Goal: Book appointment/travel/reservation

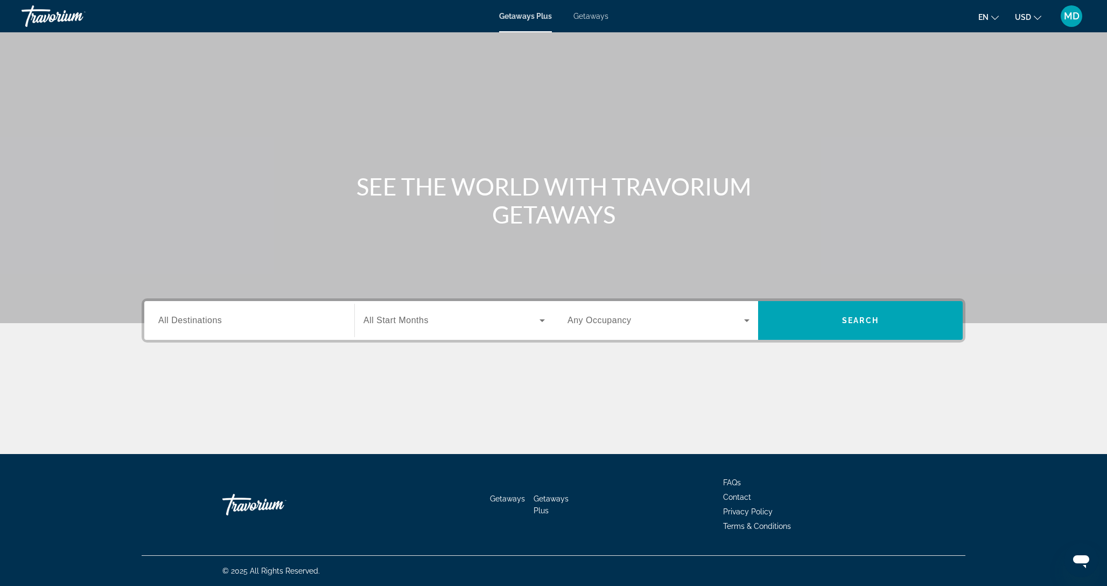
click at [595, 16] on span "Getaways" at bounding box center [591, 16] width 35 height 9
click at [227, 329] on div "Search widget" at bounding box center [249, 320] width 182 height 31
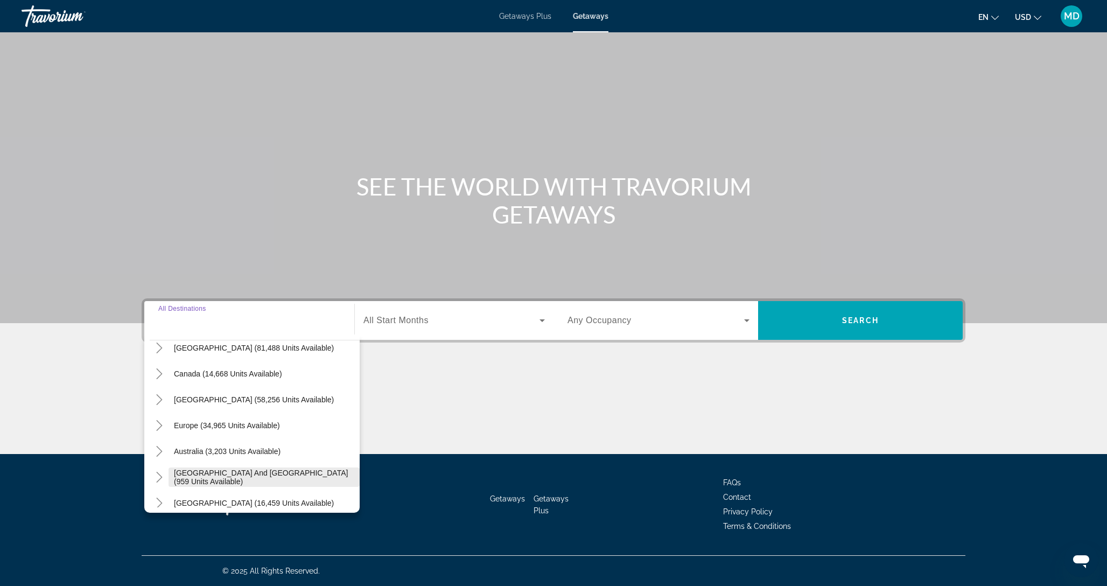
scroll to position [67, 0]
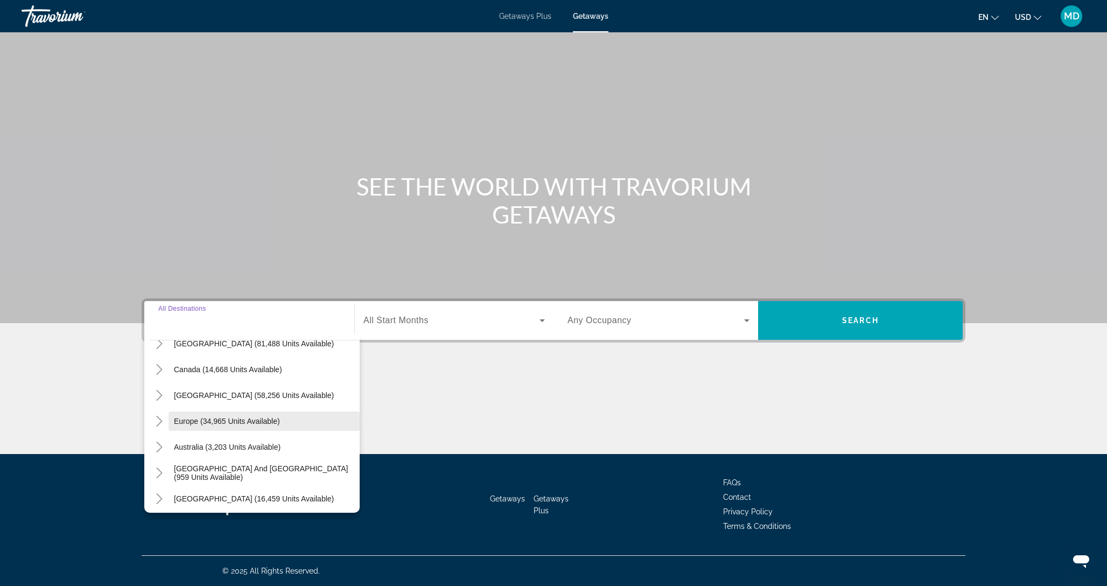
click at [232, 417] on span "Europe (34,965 units available)" at bounding box center [227, 421] width 106 height 9
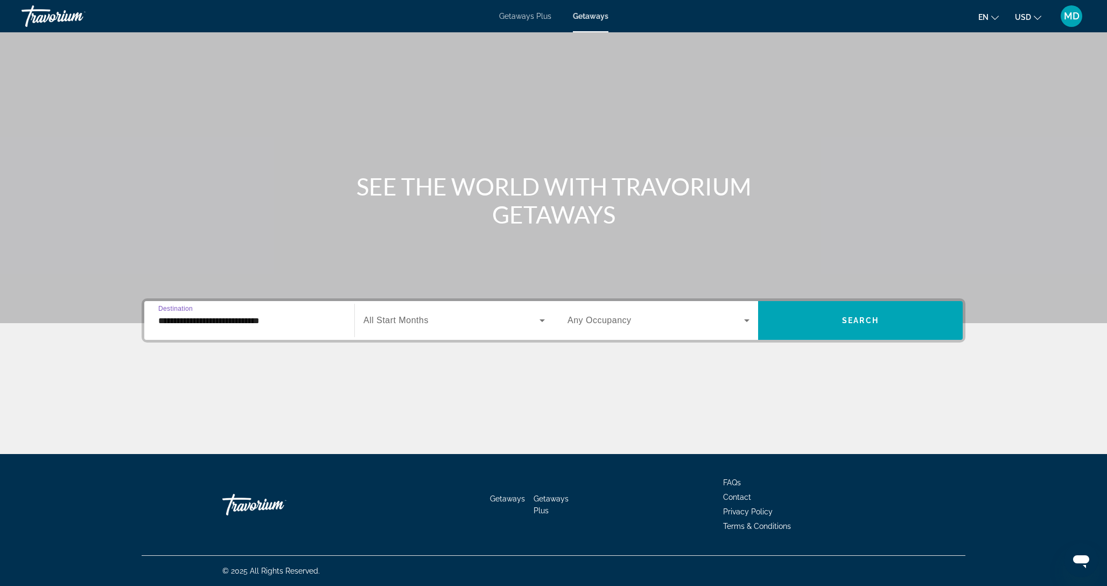
click at [294, 320] on input "**********" at bounding box center [249, 321] width 182 height 13
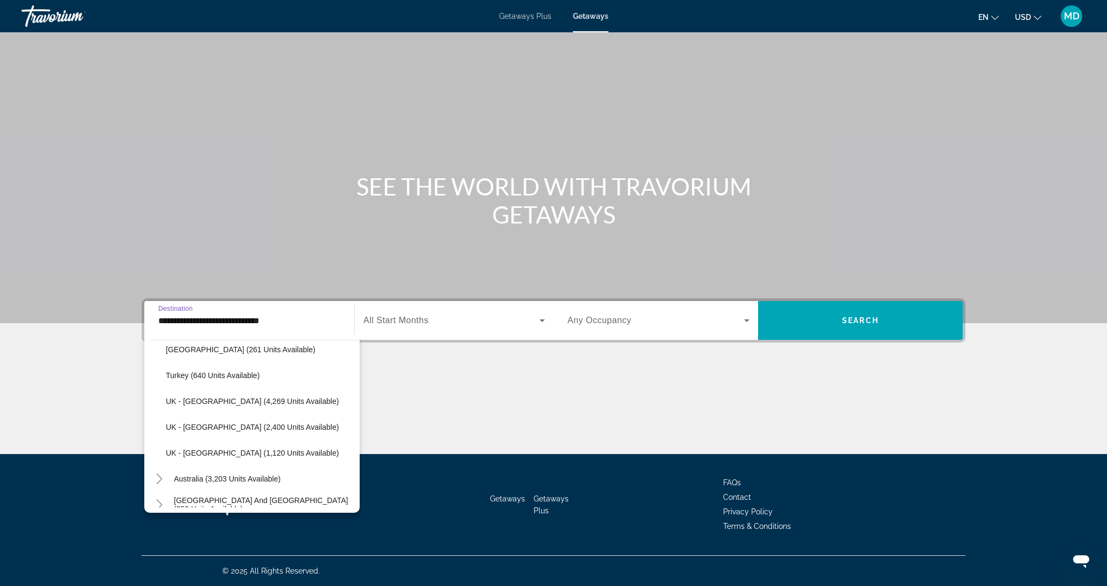
scroll to position [682, 0]
click at [286, 429] on span "UK - [GEOGRAPHIC_DATA] (2,400 units available)" at bounding box center [252, 426] width 173 height 9
type input "**********"
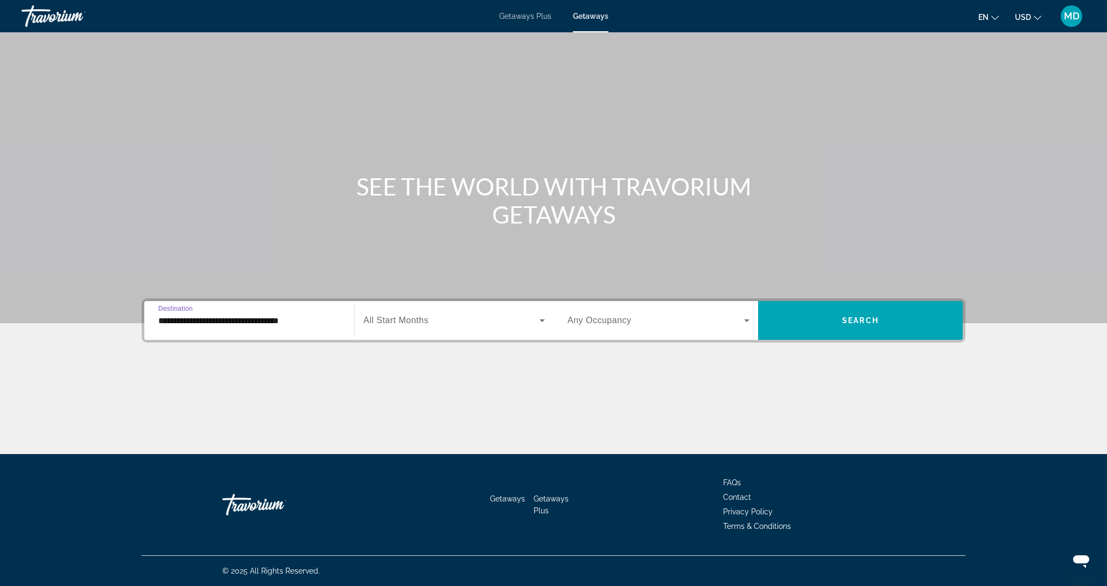
click at [417, 316] on span "All Start Months" at bounding box center [396, 320] width 65 height 9
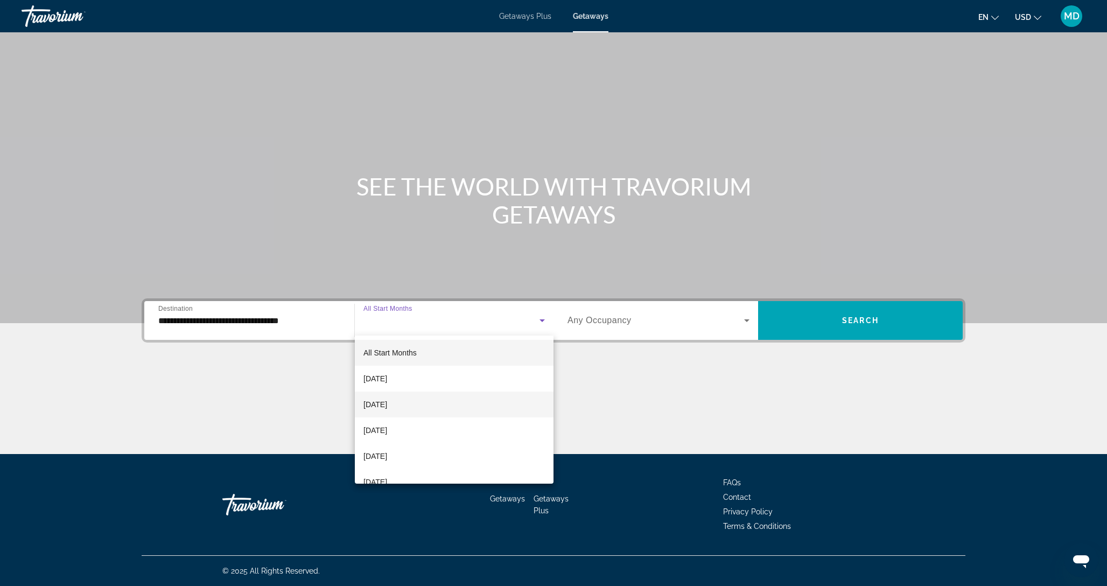
click at [387, 398] on span "[DATE]" at bounding box center [376, 404] width 24 height 13
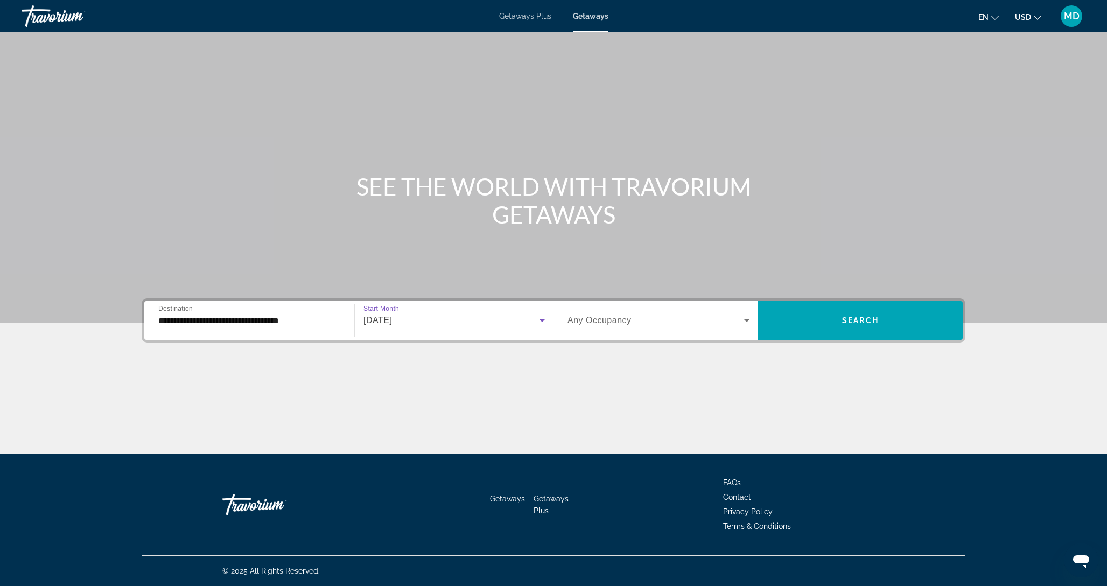
click at [659, 322] on span "Search widget" at bounding box center [656, 320] width 177 height 13
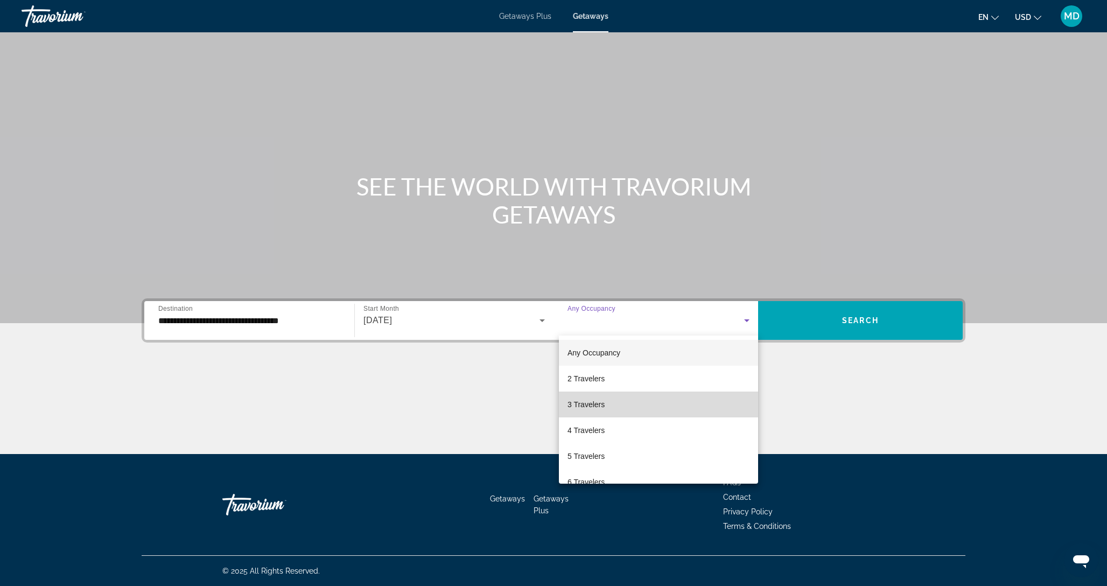
click at [617, 404] on mat-option "3 Travelers" at bounding box center [658, 405] width 199 height 26
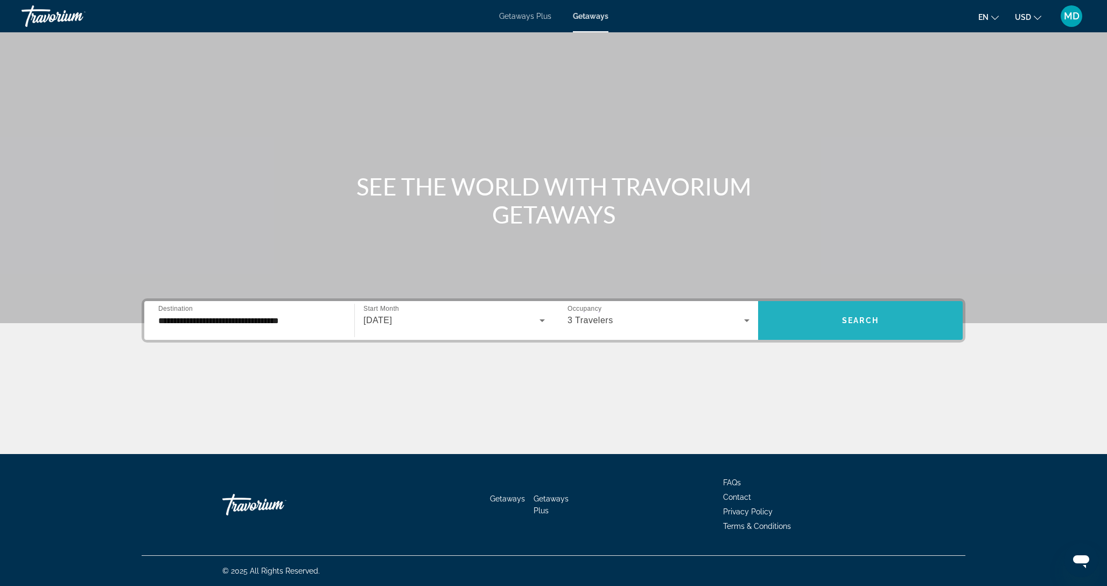
click at [860, 309] on span "Search widget" at bounding box center [860, 321] width 205 height 26
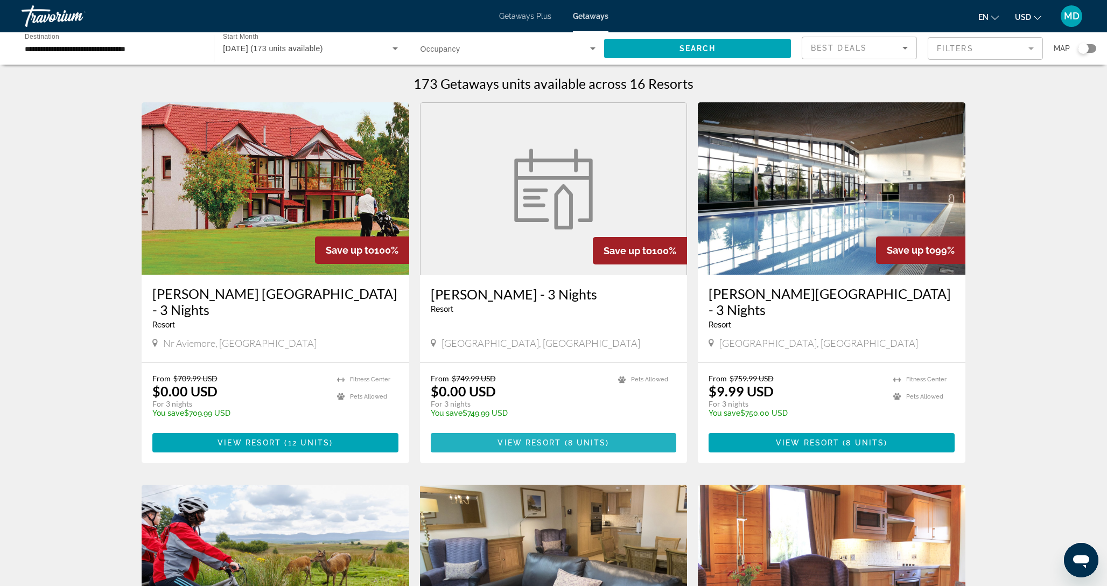
click at [540, 438] on span "View Resort" at bounding box center [530, 442] width 64 height 9
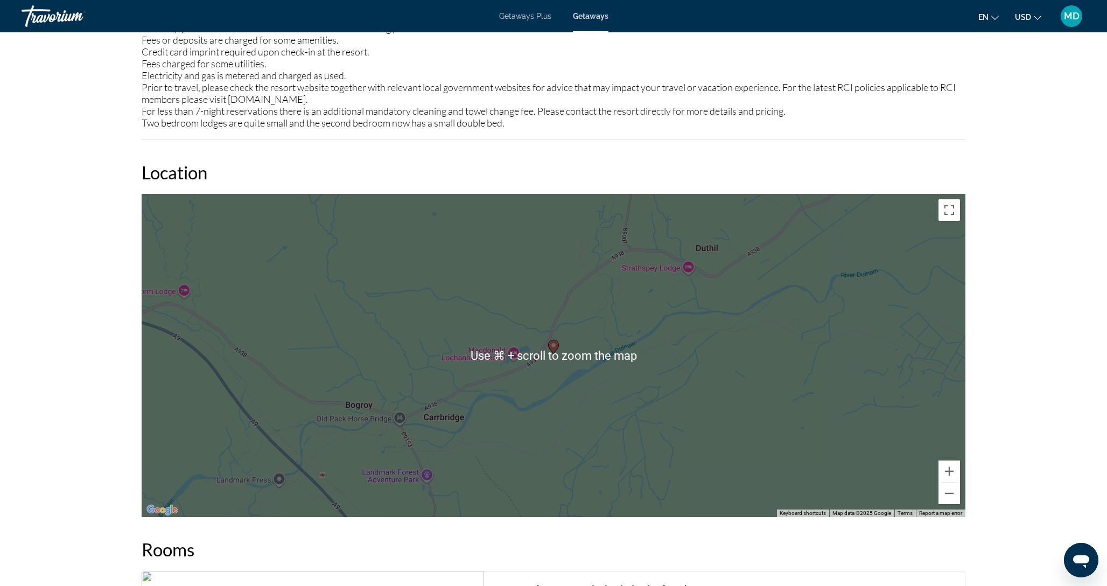
scroll to position [1192, 0]
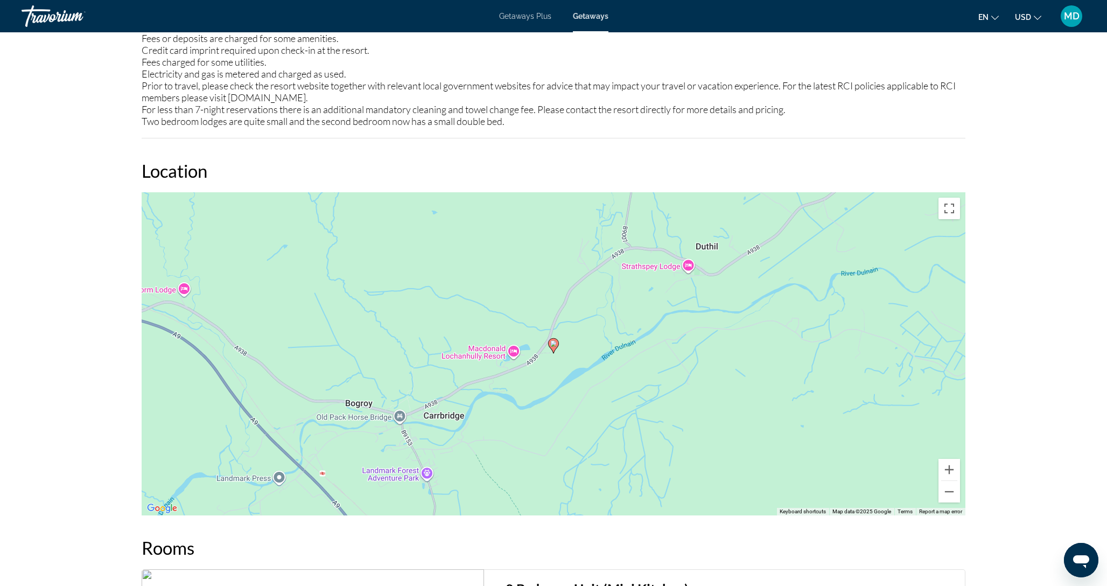
click at [499, 349] on div "To activate drag with keyboard, press Alt + Enter. Once in keyboard drag state,…" at bounding box center [554, 353] width 824 height 323
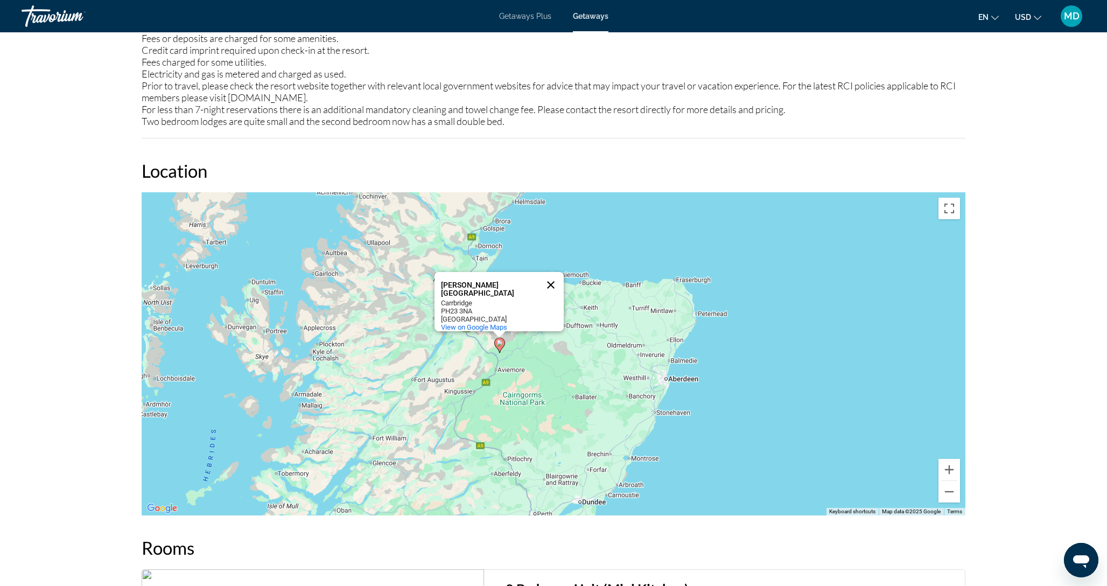
click at [550, 277] on button "Close" at bounding box center [551, 285] width 26 height 26
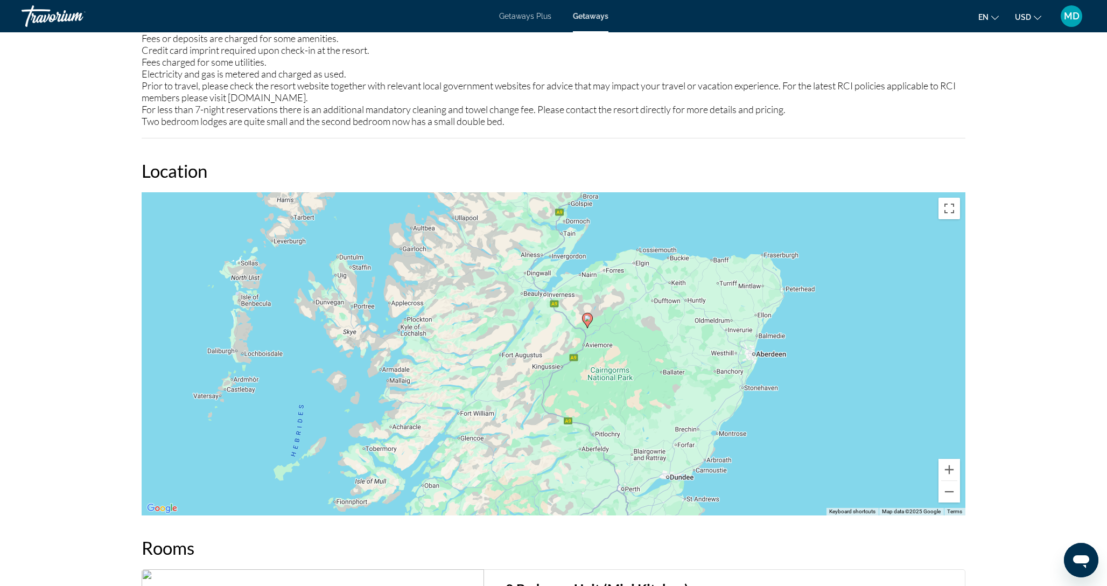
drag, startPoint x: 537, startPoint y: 306, endPoint x: 625, endPoint y: 278, distance: 91.6
click at [625, 278] on div "To activate drag with keyboard, press Alt + Enter. Once in keyboard drag state,…" at bounding box center [554, 353] width 824 height 323
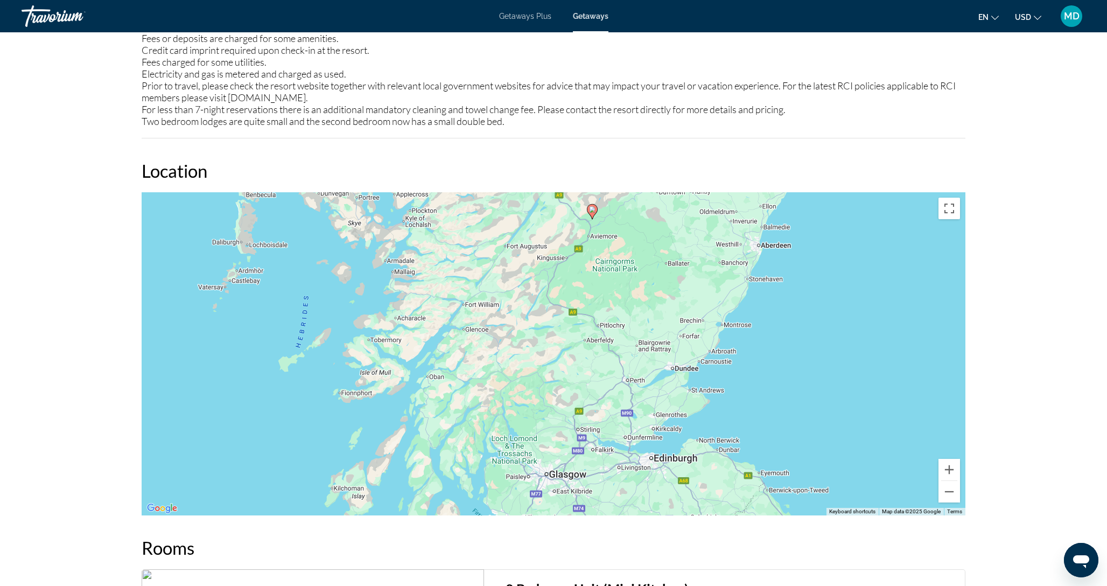
drag, startPoint x: 613, startPoint y: 424, endPoint x: 620, endPoint y: 318, distance: 106.3
click at [620, 318] on div "To activate drag with keyboard, press Alt + Enter. Once in keyboard drag state,…" at bounding box center [554, 353] width 824 height 323
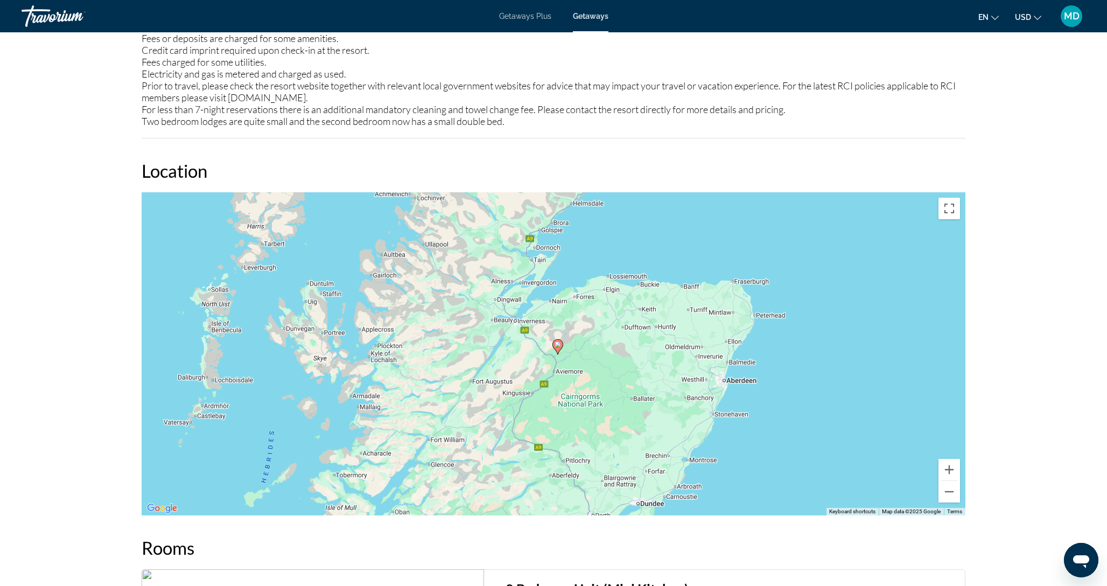
drag, startPoint x: 619, startPoint y: 235, endPoint x: 585, endPoint y: 371, distance: 140.5
click at [585, 371] on div "To activate drag with keyboard, press Alt + Enter. Once in keyboard drag state,…" at bounding box center [554, 353] width 824 height 323
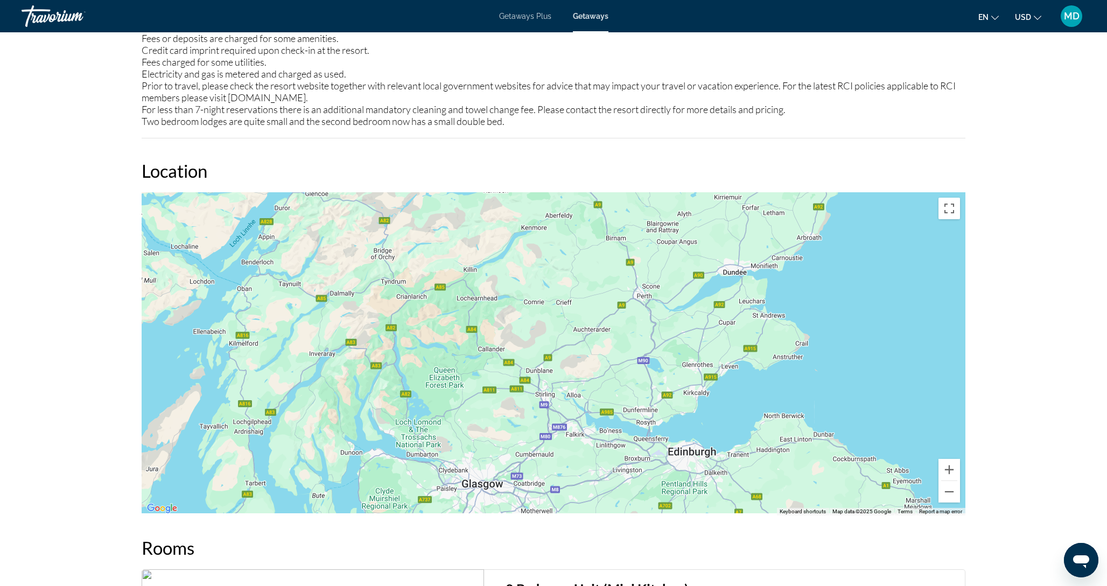
drag, startPoint x: 526, startPoint y: 438, endPoint x: 575, endPoint y: 357, distance: 94.8
click at [575, 357] on div "Main content" at bounding box center [554, 353] width 824 height 323
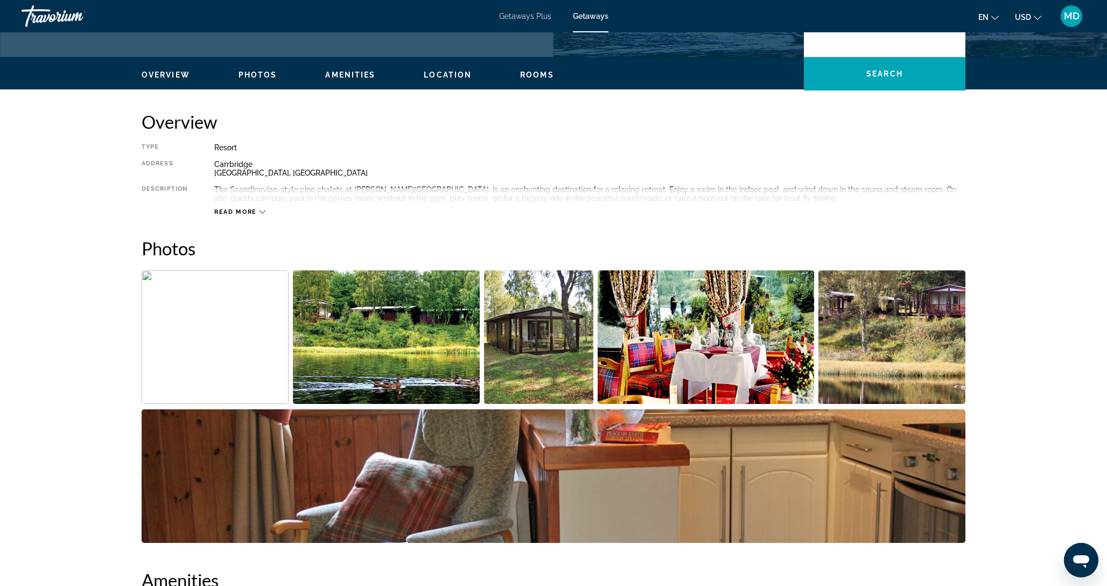
scroll to position [308, 0]
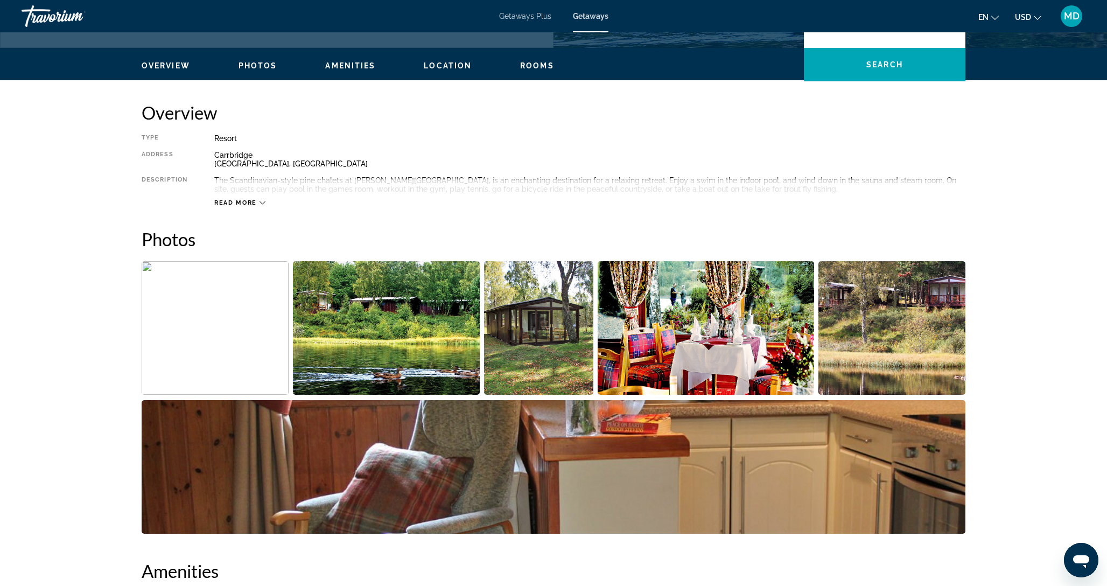
click at [364, 303] on img "Open full-screen image slider" at bounding box center [386, 328] width 187 height 134
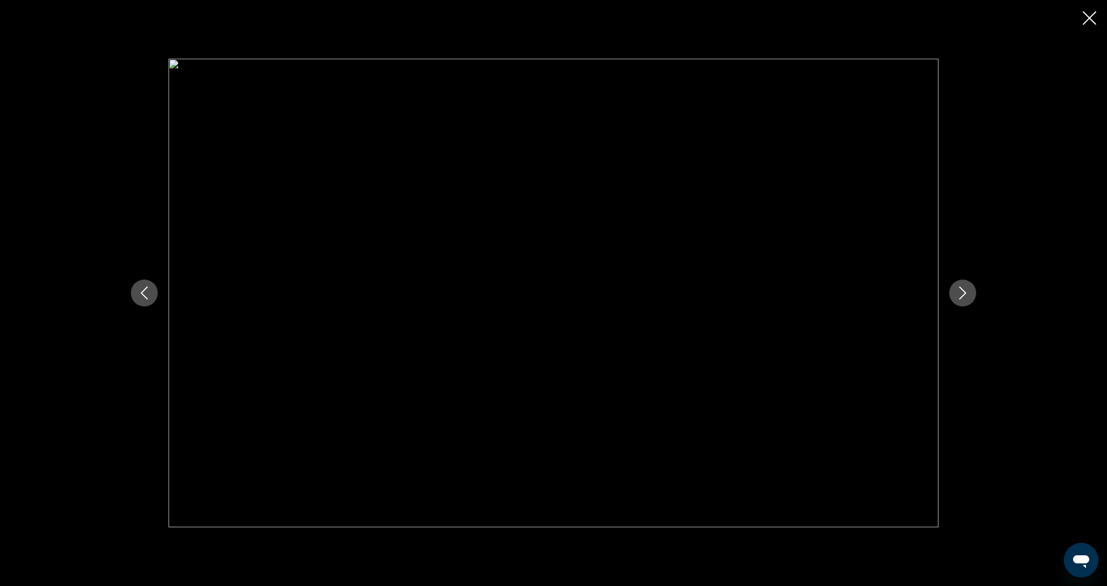
click at [963, 295] on icon "Next image" at bounding box center [963, 293] width 7 height 13
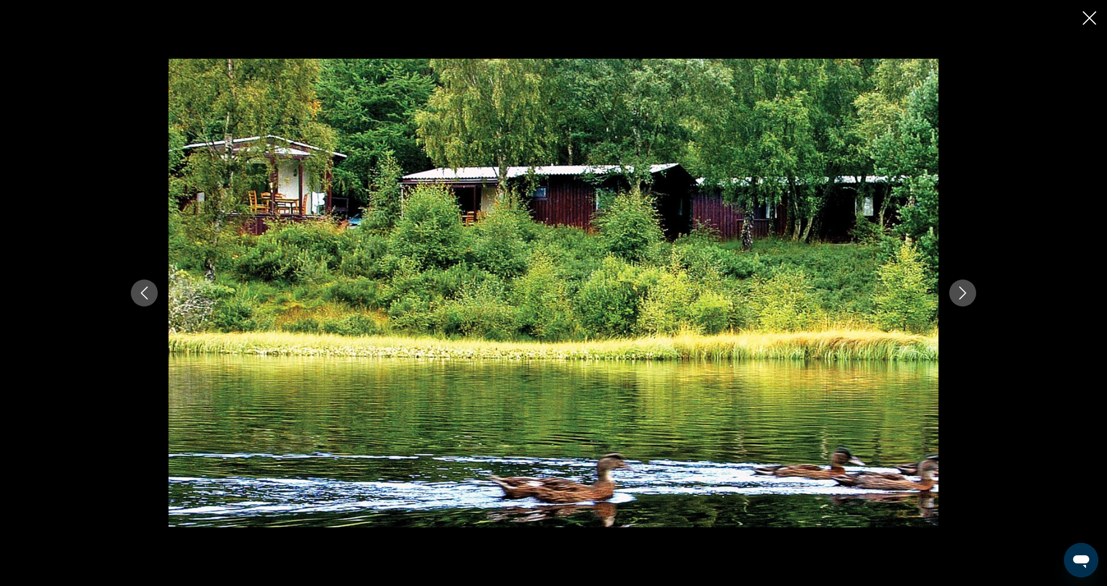
click at [963, 295] on icon "Next image" at bounding box center [963, 293] width 7 height 13
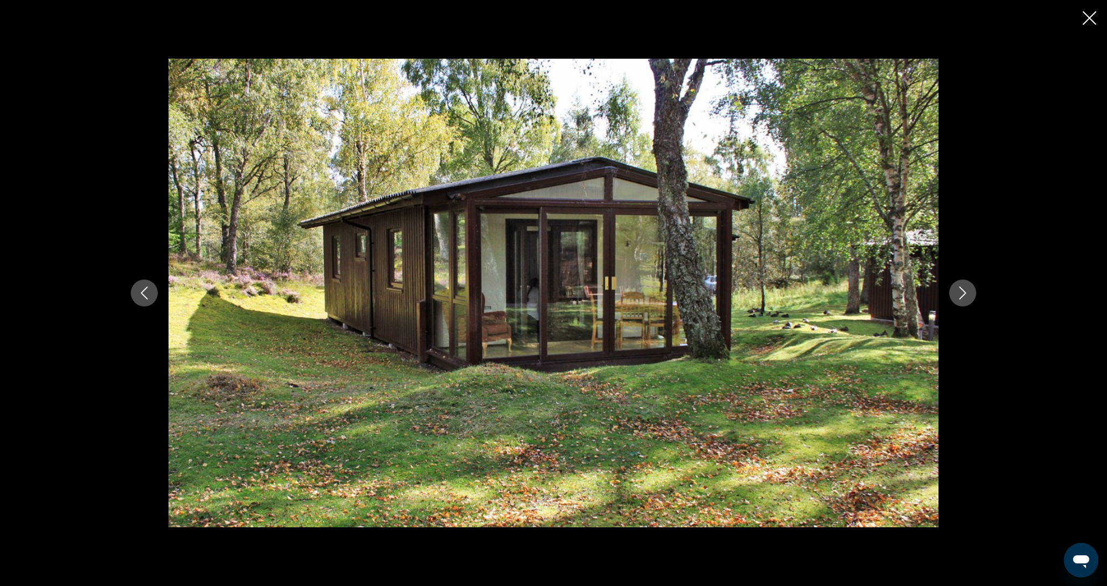
click at [963, 295] on icon "Next image" at bounding box center [963, 293] width 7 height 13
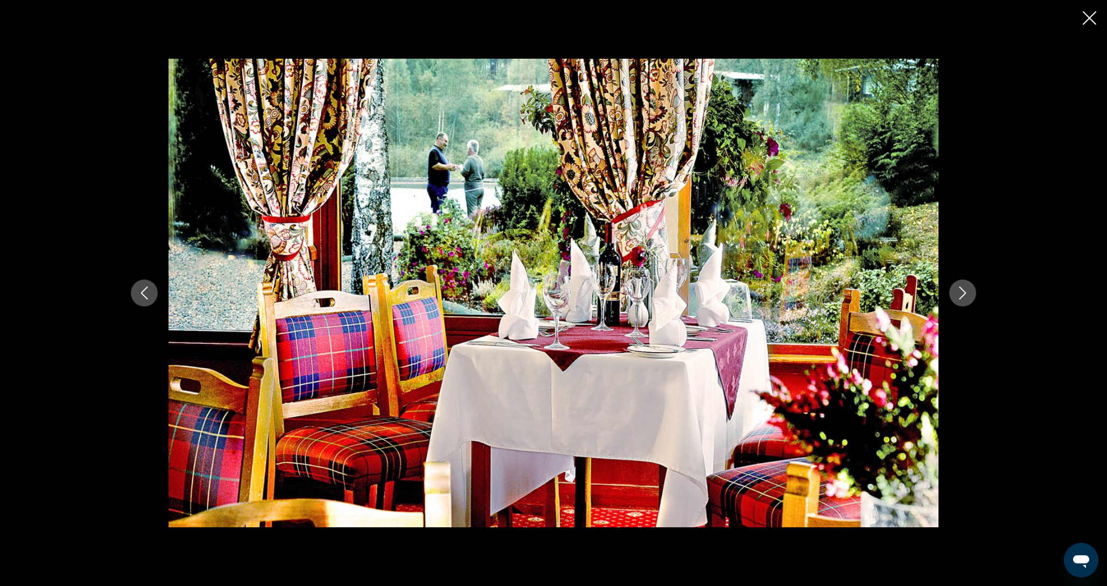
click at [963, 295] on icon "Next image" at bounding box center [963, 293] width 7 height 13
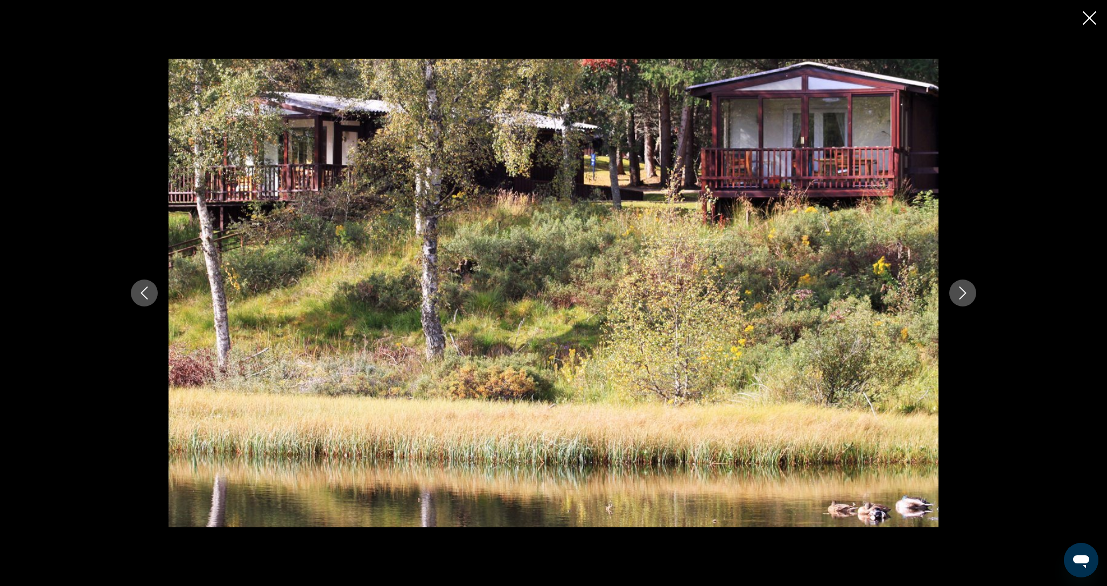
click at [963, 295] on icon "Next image" at bounding box center [963, 293] width 7 height 13
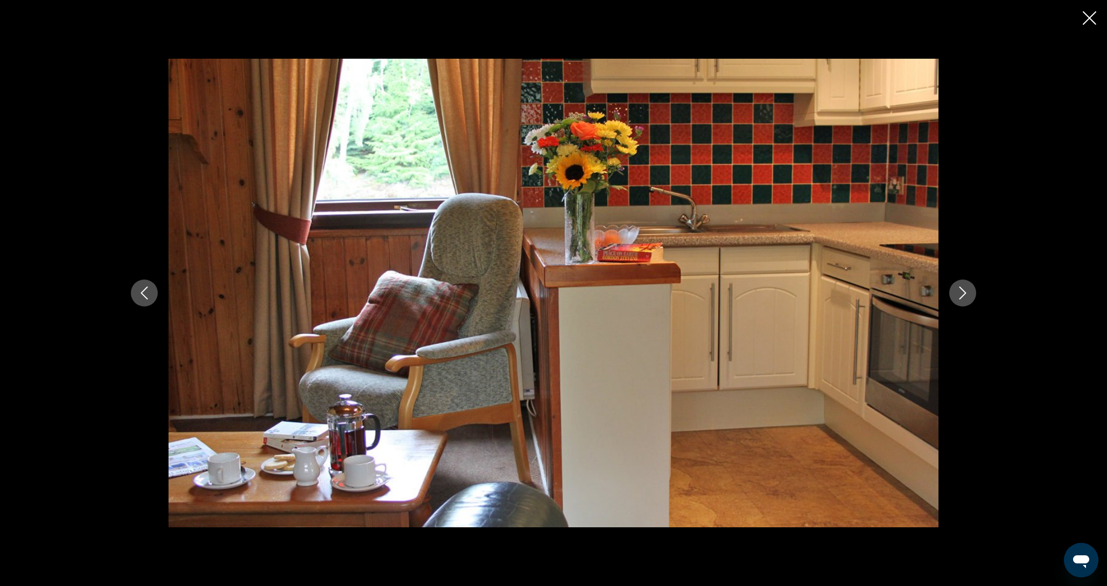
click at [963, 295] on icon "Next image" at bounding box center [963, 293] width 7 height 13
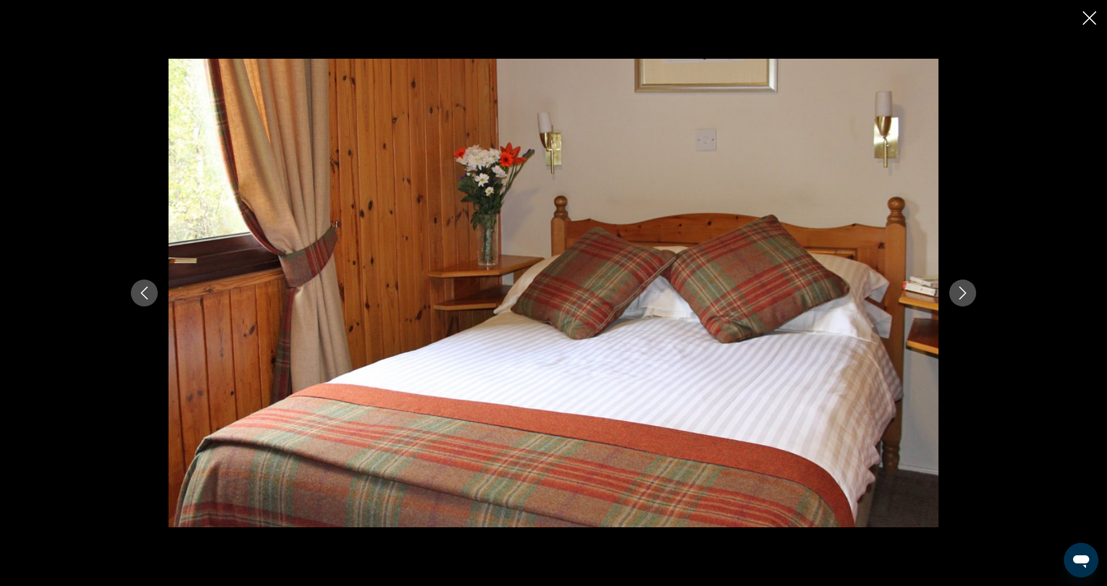
click at [963, 295] on icon "Next image" at bounding box center [963, 293] width 7 height 13
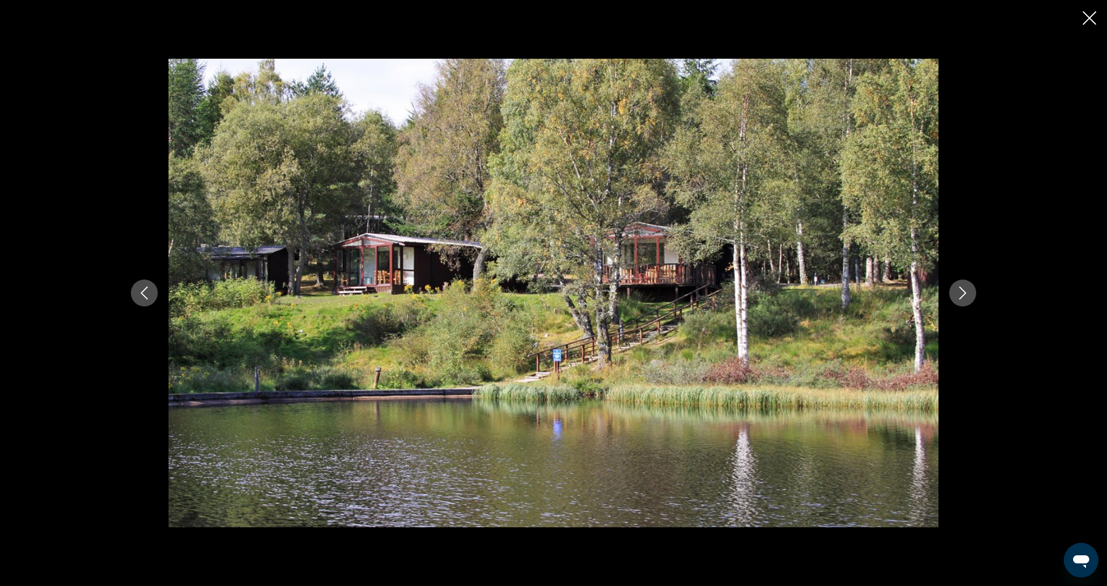
click at [963, 295] on icon "Next image" at bounding box center [963, 293] width 7 height 13
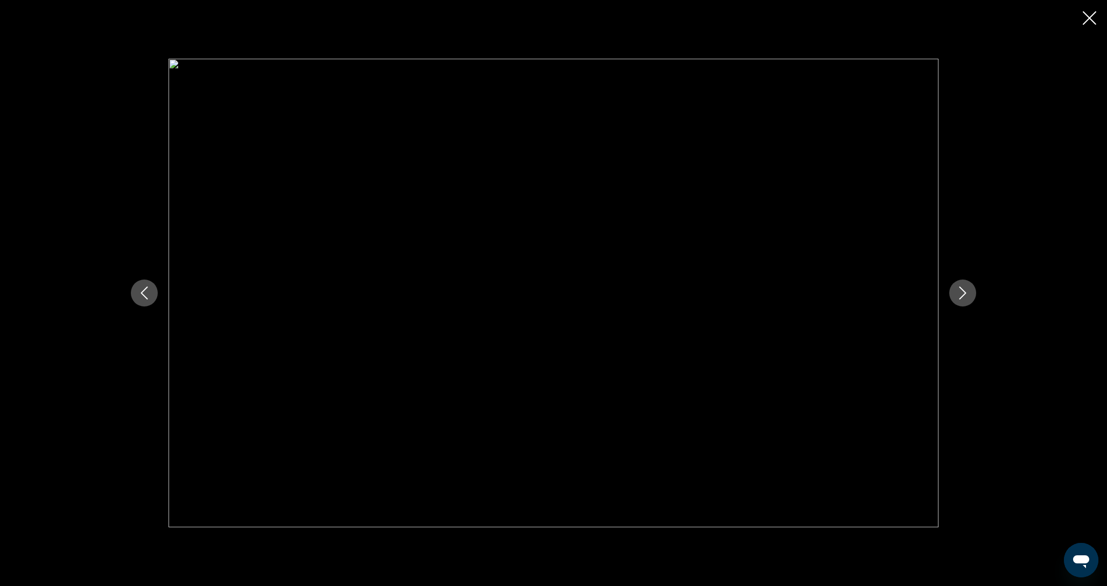
click at [963, 295] on icon "Next image" at bounding box center [963, 293] width 7 height 13
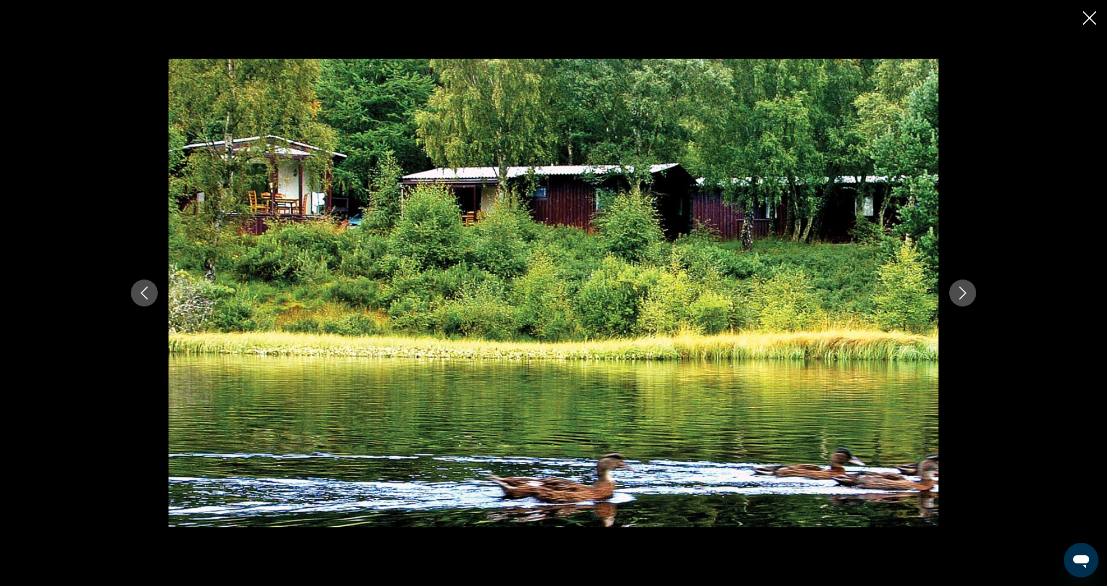
click at [963, 295] on icon "Next image" at bounding box center [963, 293] width 7 height 13
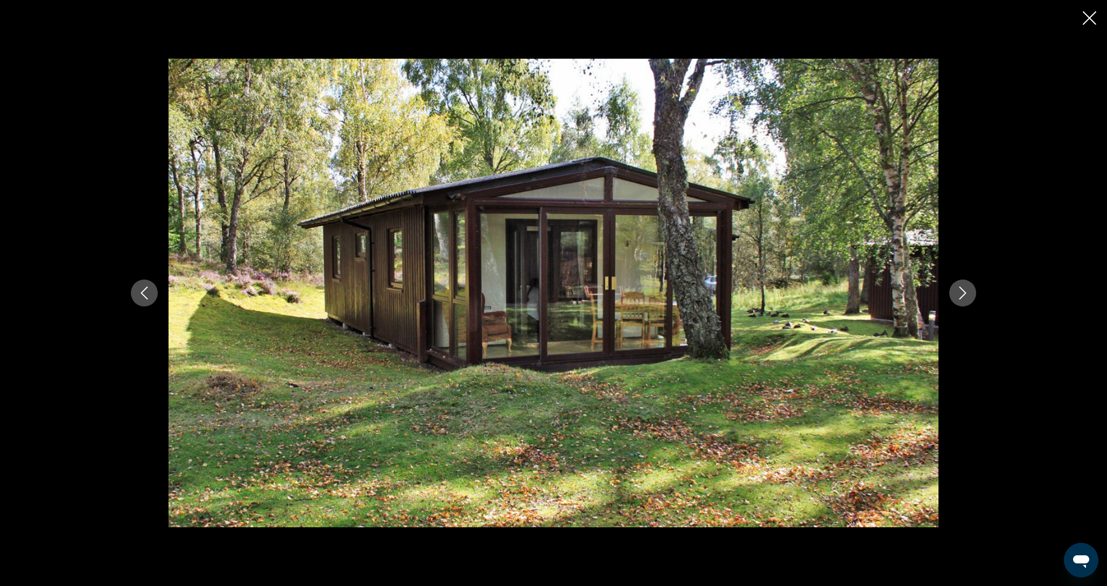
click at [963, 295] on icon "Next image" at bounding box center [963, 293] width 7 height 13
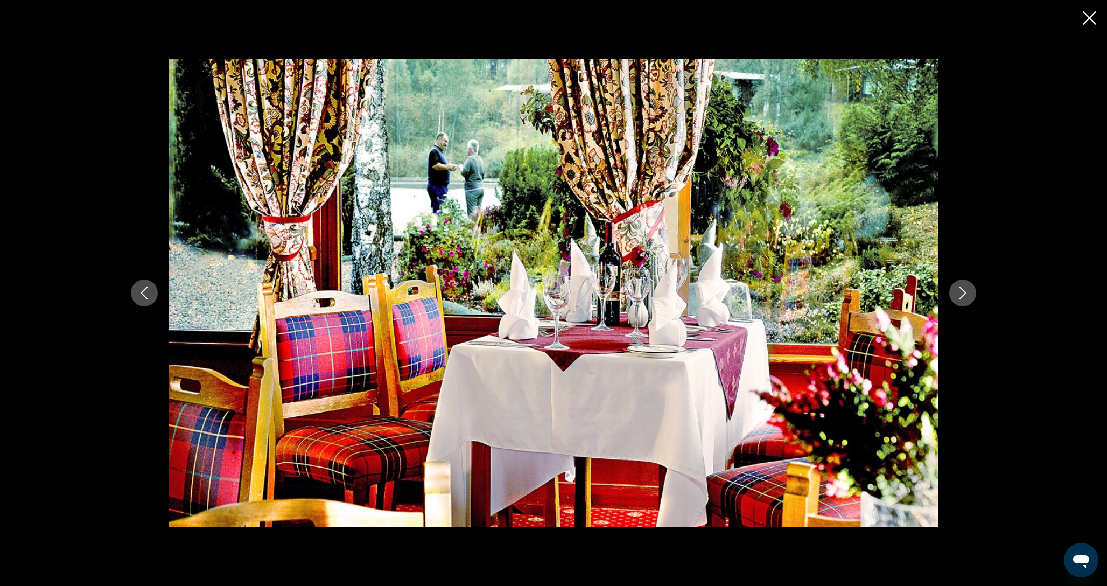
click at [963, 295] on icon "Next image" at bounding box center [963, 293] width 7 height 13
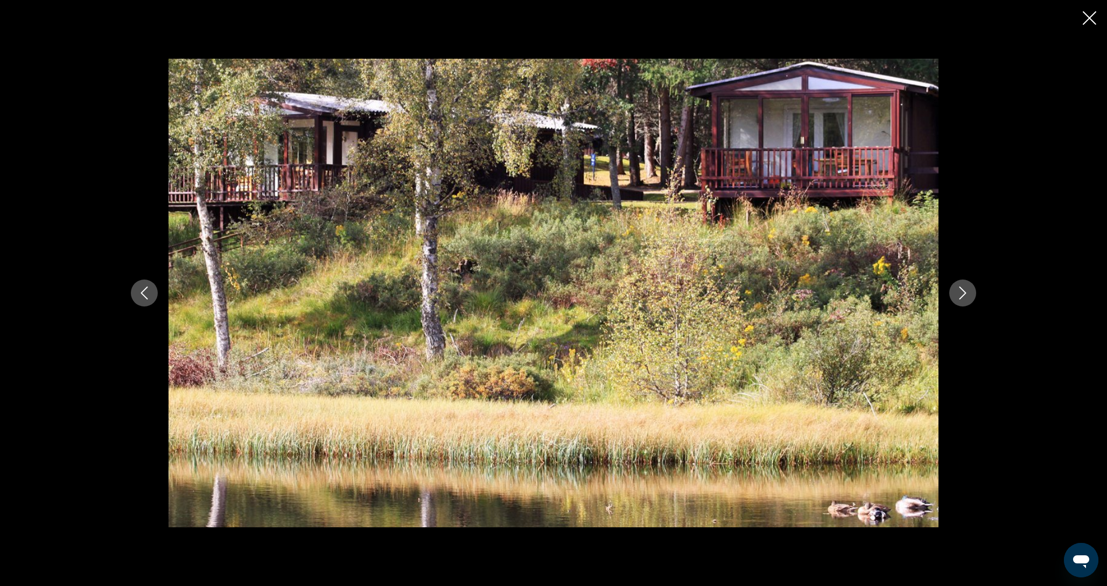
click at [963, 295] on icon "Next image" at bounding box center [963, 293] width 7 height 13
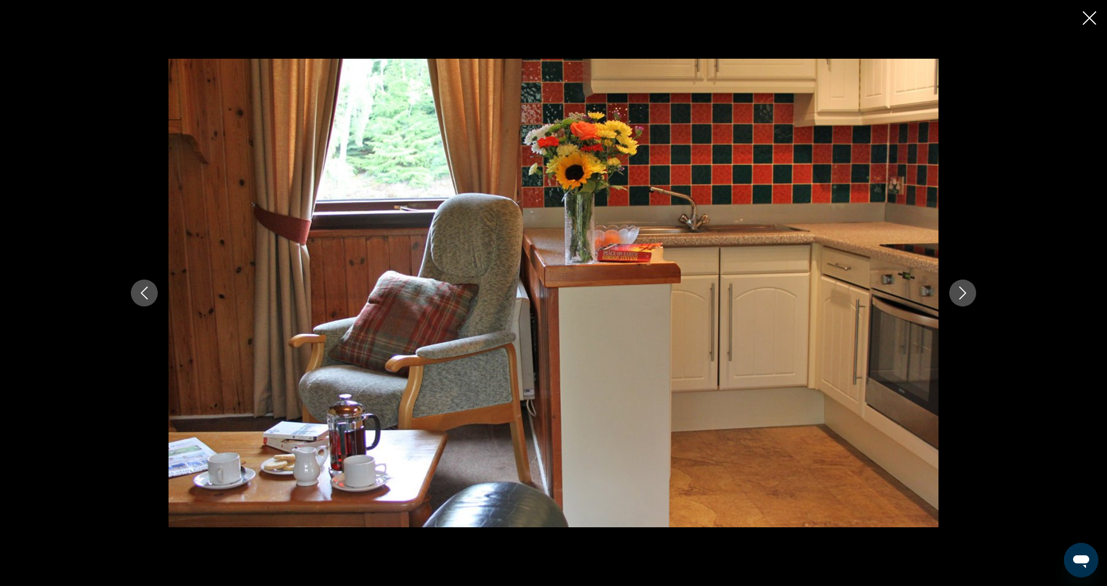
click at [963, 295] on icon "Next image" at bounding box center [963, 293] width 7 height 13
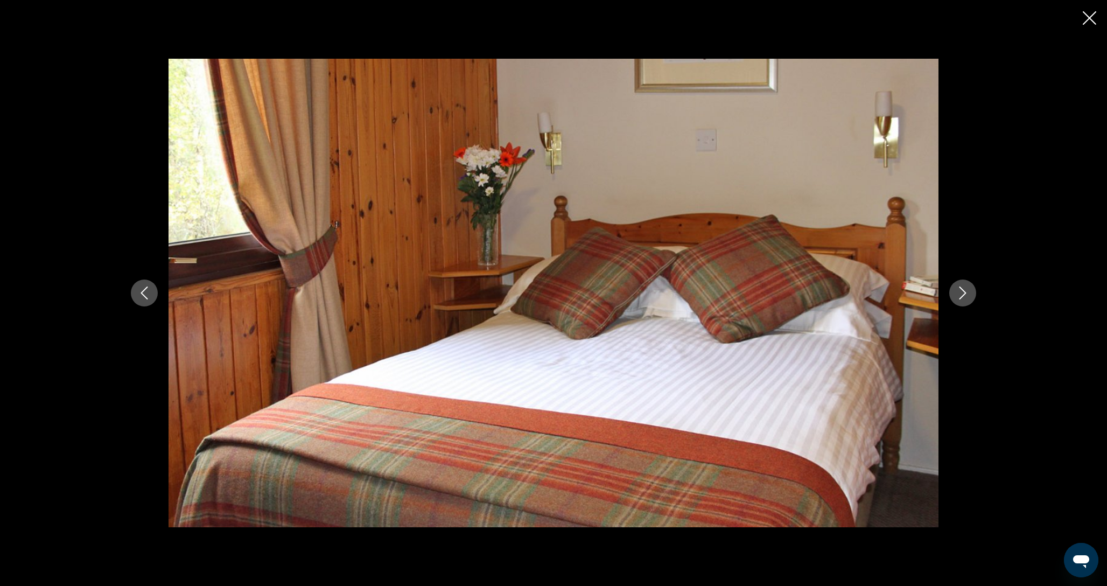
click at [1087, 15] on icon "Close slideshow" at bounding box center [1089, 17] width 13 height 13
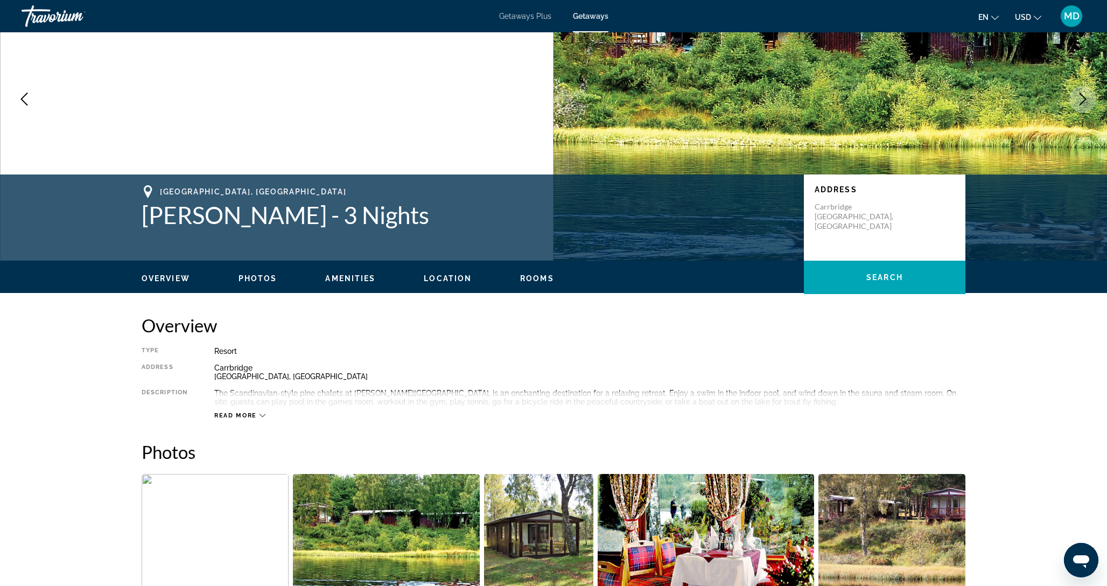
scroll to position [93, 0]
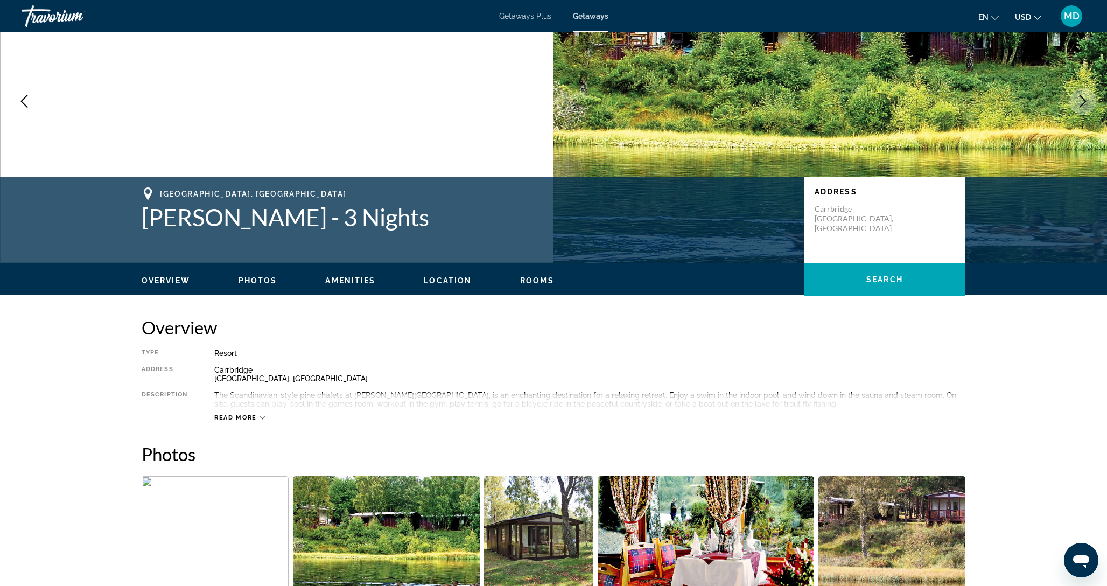
click at [23, 98] on icon "Previous image" at bounding box center [24, 101] width 13 height 13
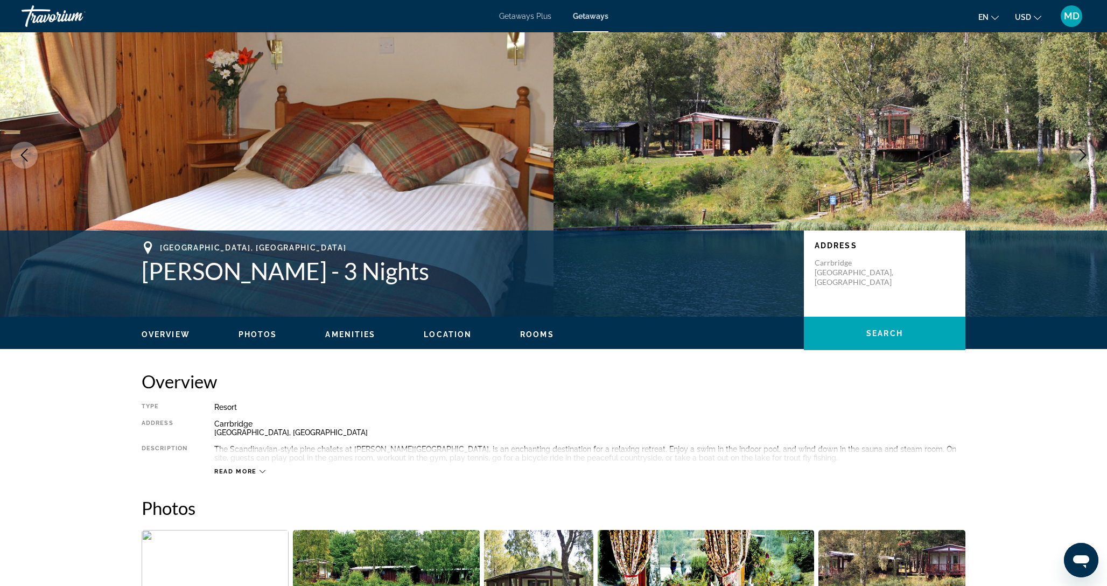
scroll to position [43, 0]
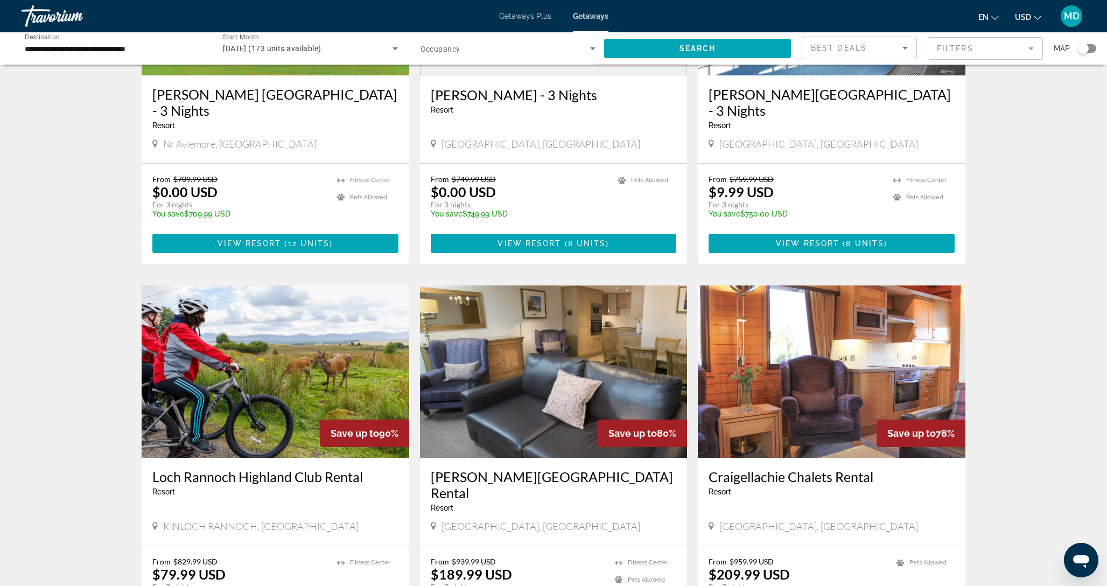
scroll to position [1, 0]
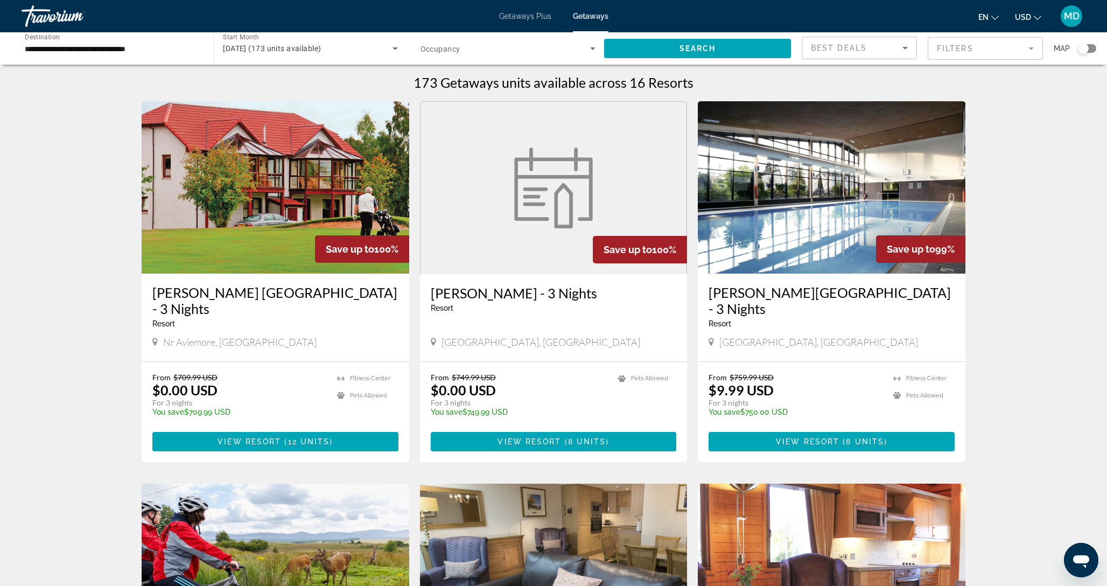
click at [777, 233] on img "Main content" at bounding box center [832, 187] width 268 height 172
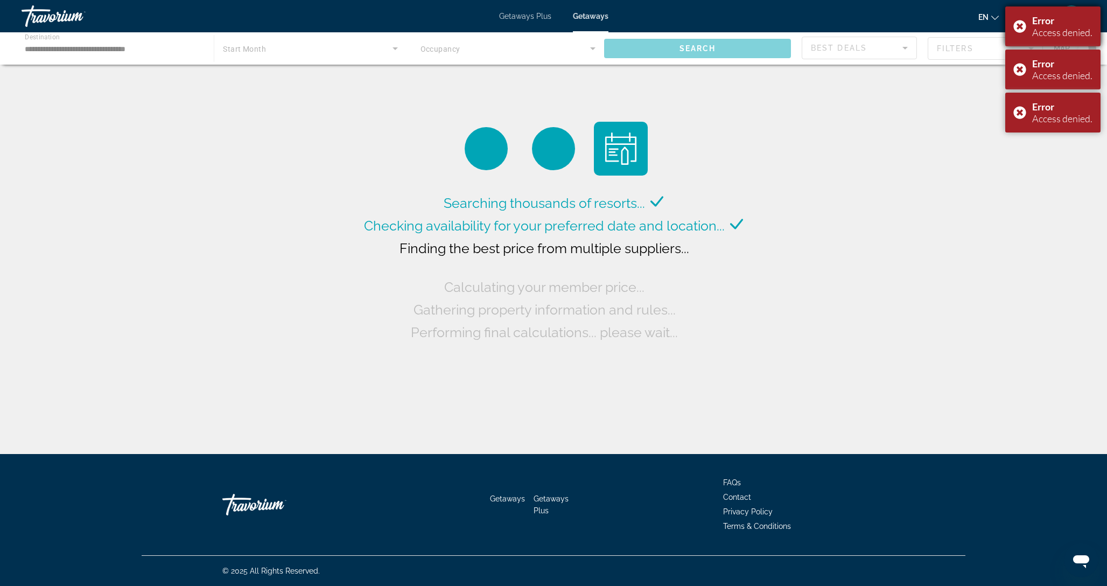
click at [1016, 25] on div "Error Access denied." at bounding box center [1052, 26] width 95 height 40
